Goal: Task Accomplishment & Management: Complete application form

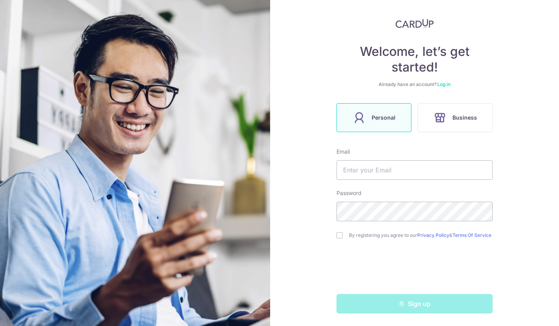
scroll to position [41, 0]
click at [364, 167] on input "text" at bounding box center [414, 170] width 156 height 20
type input "[EMAIL_ADDRESS][DOMAIN_NAME]"
drag, startPoint x: 286, startPoint y: 194, endPoint x: 313, endPoint y: 237, distance: 50.4
click at [286, 196] on div "Welcome, let’s get started! Already have an account? Log in Personal Business E…" at bounding box center [414, 163] width 289 height 326
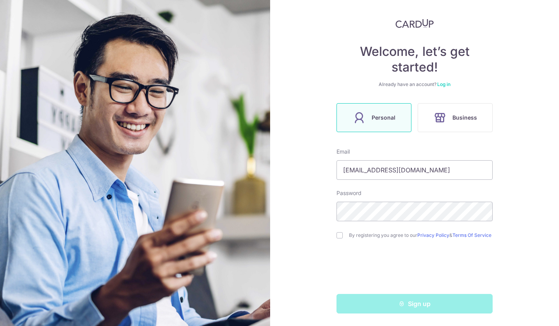
drag, startPoint x: 334, startPoint y: 230, endPoint x: 345, endPoint y: 239, distance: 14.8
click at [335, 232] on div "Welcome, let’s get started! Already have an account? Log in Personal Business E…" at bounding box center [414, 163] width 289 height 326
click at [336, 233] on input "checkbox" at bounding box center [339, 235] width 6 height 6
checkbox input "true"
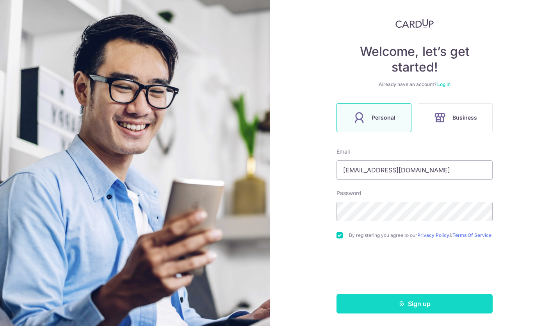
click at [427, 299] on button "Sign up" at bounding box center [414, 304] width 156 height 20
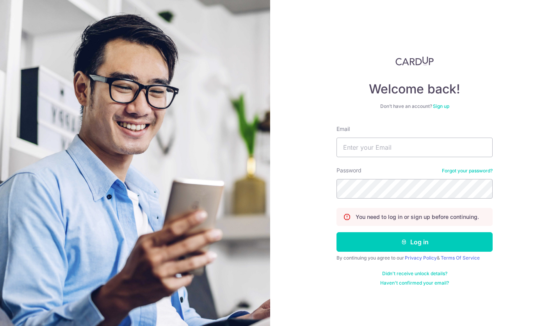
click at [443, 107] on link "Sign up" at bounding box center [441, 106] width 16 height 6
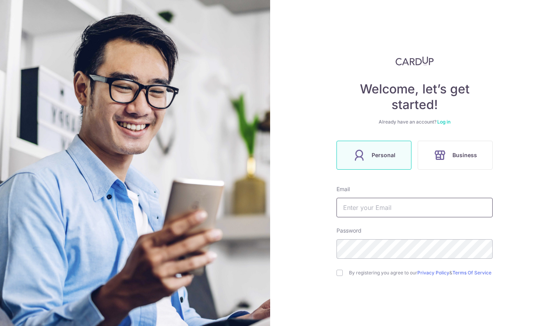
click at [364, 206] on input "text" at bounding box center [414, 208] width 156 height 20
type input "[EMAIL_ADDRESS][DOMAIN_NAME]"
click at [336, 273] on input "checkbox" at bounding box center [339, 272] width 6 height 6
checkbox input "true"
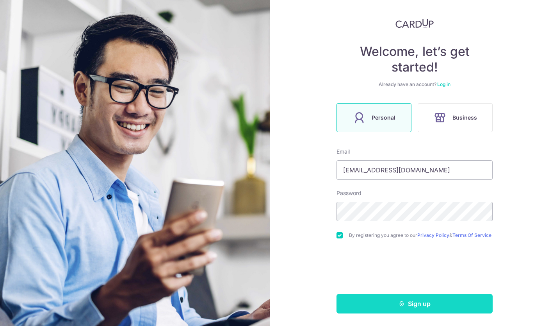
click at [420, 307] on button "Sign up" at bounding box center [414, 304] width 156 height 20
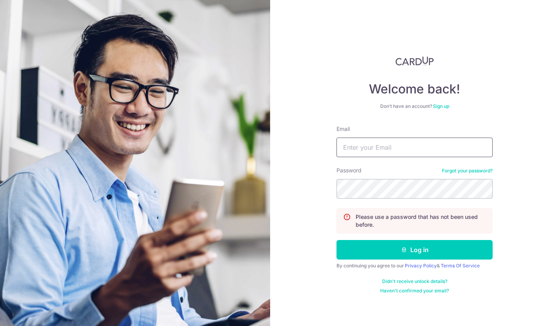
drag, startPoint x: 350, startPoint y: 146, endPoint x: 358, endPoint y: 153, distance: 11.3
click at [350, 146] on input "Email" at bounding box center [414, 147] width 156 height 20
type input "[EMAIL_ADDRESS][DOMAIN_NAME]"
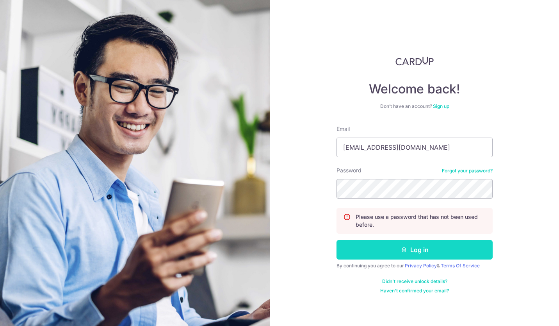
click at [422, 249] on button "Log in" at bounding box center [414, 250] width 156 height 20
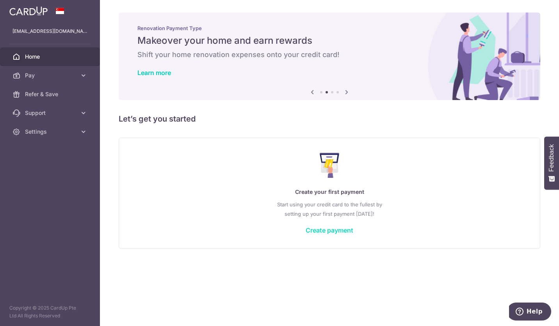
click at [335, 230] on link "Create payment" at bounding box center [330, 230] width 48 height 8
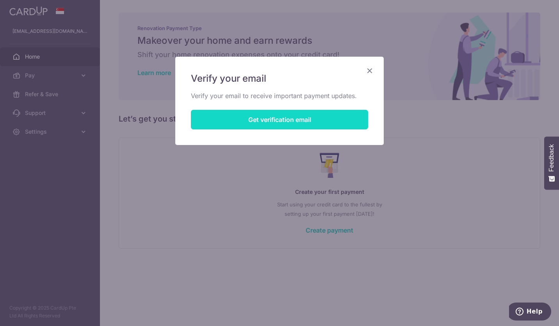
click at [245, 119] on button "Get verification email" at bounding box center [279, 120] width 177 height 20
